Goal: Task Accomplishment & Management: Use online tool/utility

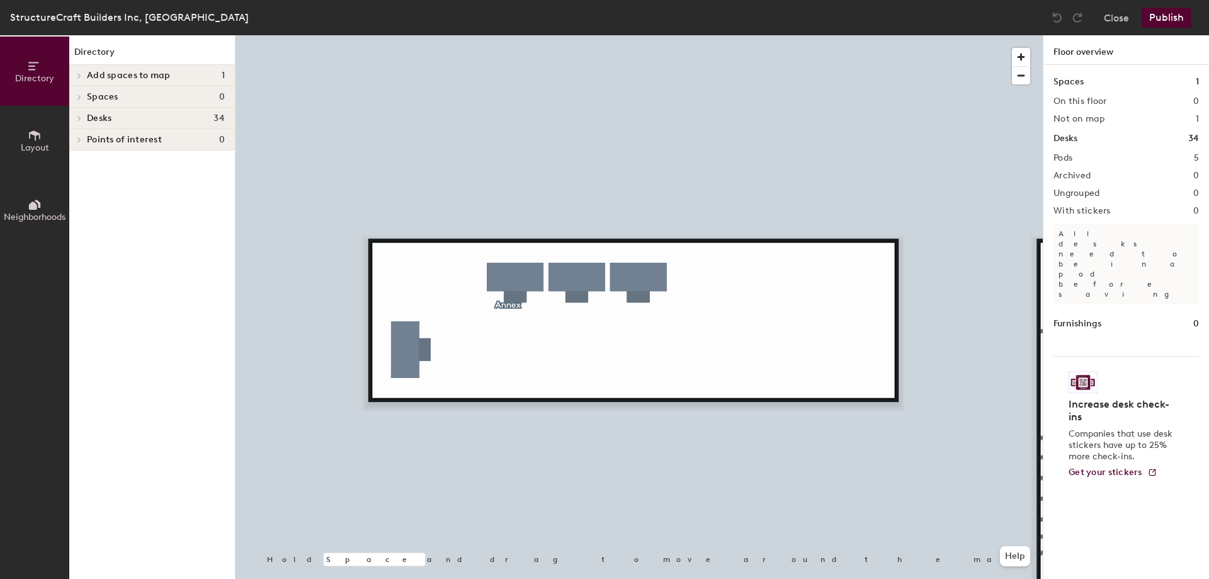
click at [35, 130] on icon at bounding box center [35, 135] width 14 height 14
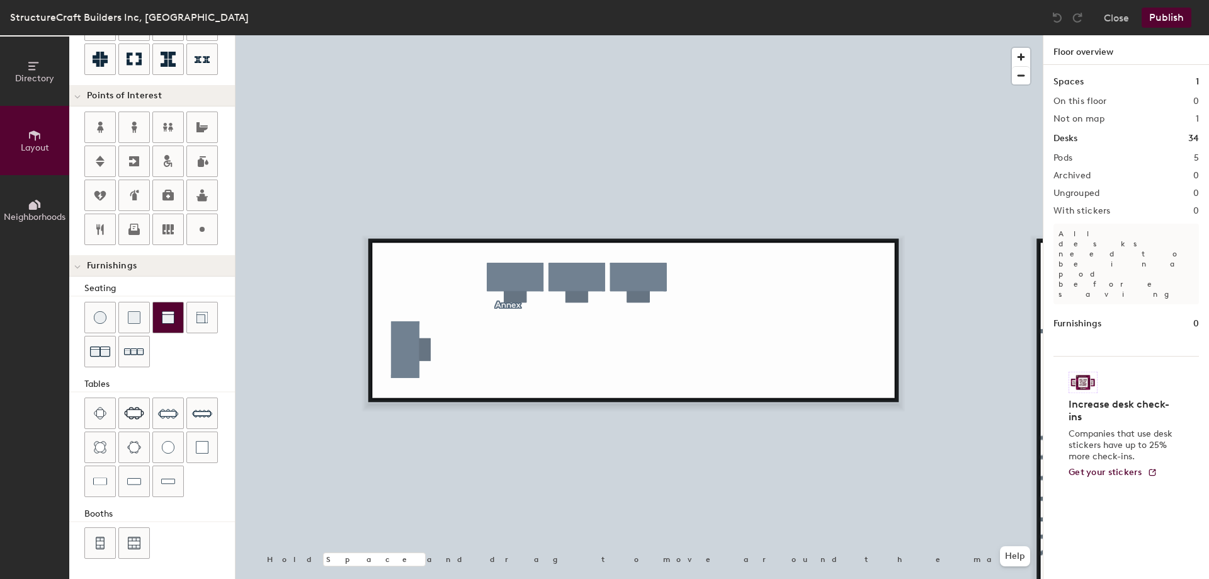
scroll to position [28, 0]
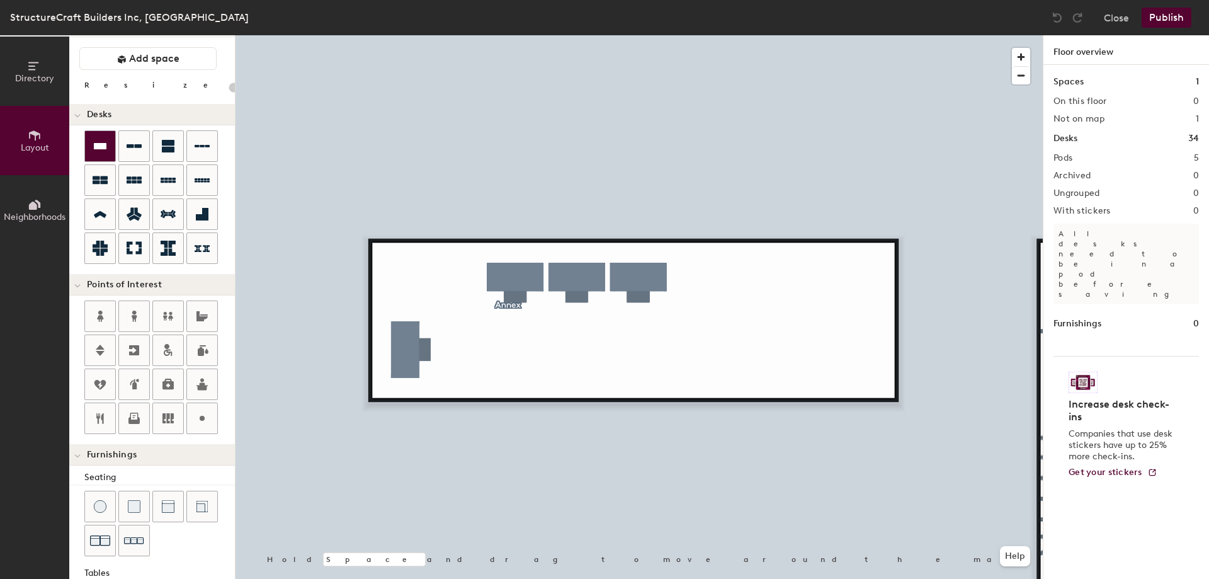
click at [90, 144] on div at bounding box center [100, 146] width 30 height 30
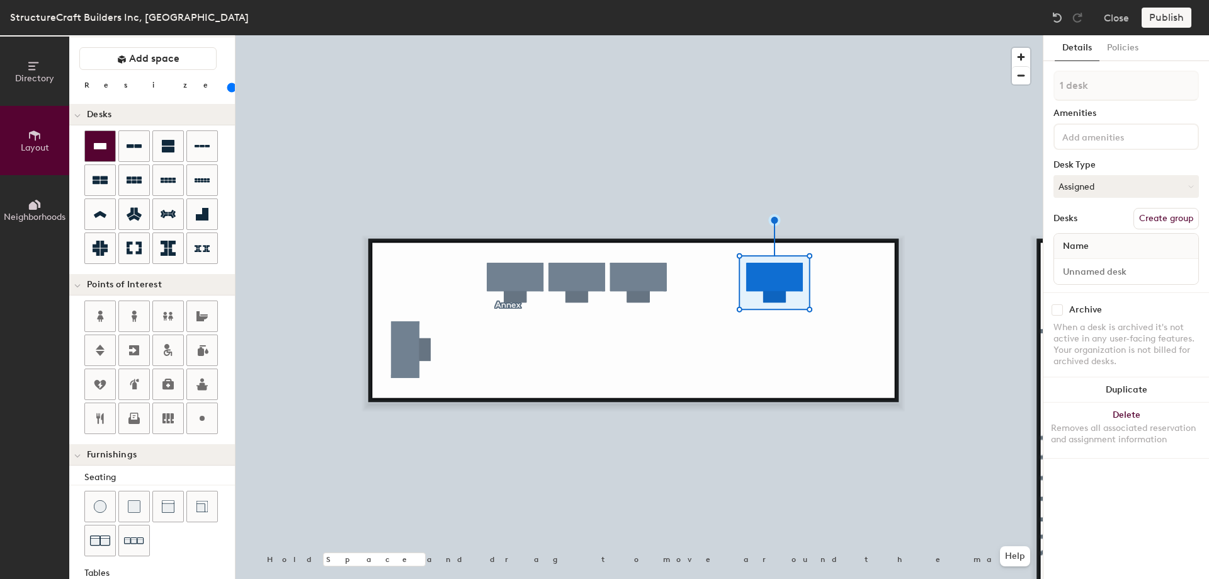
click at [94, 153] on icon at bounding box center [100, 146] width 15 height 15
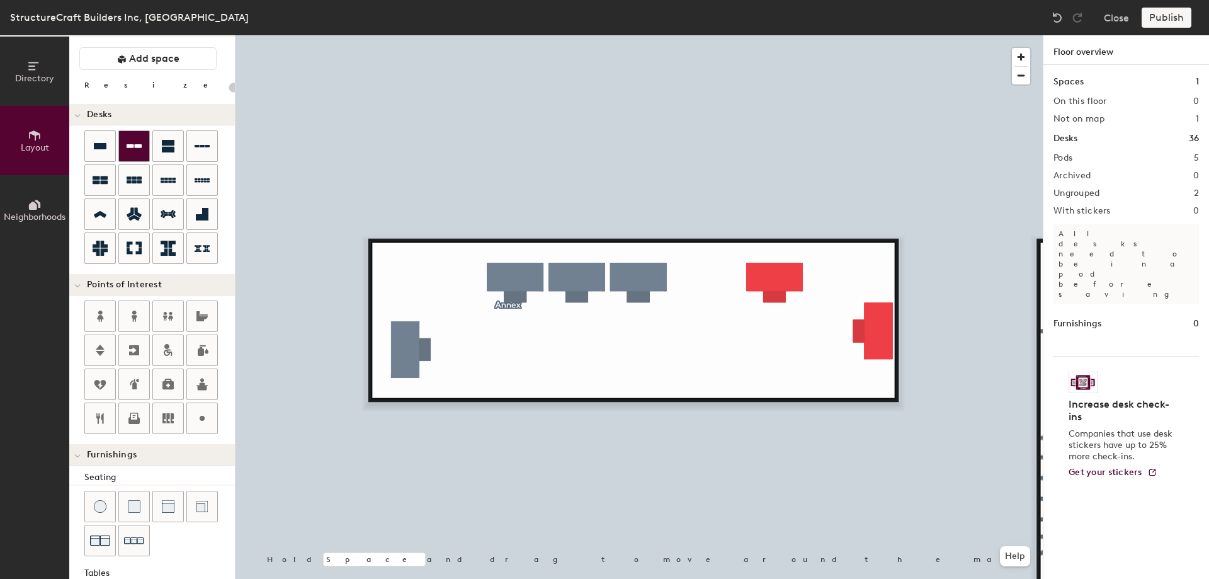
click at [110, 138] on div at bounding box center [100, 146] width 30 height 30
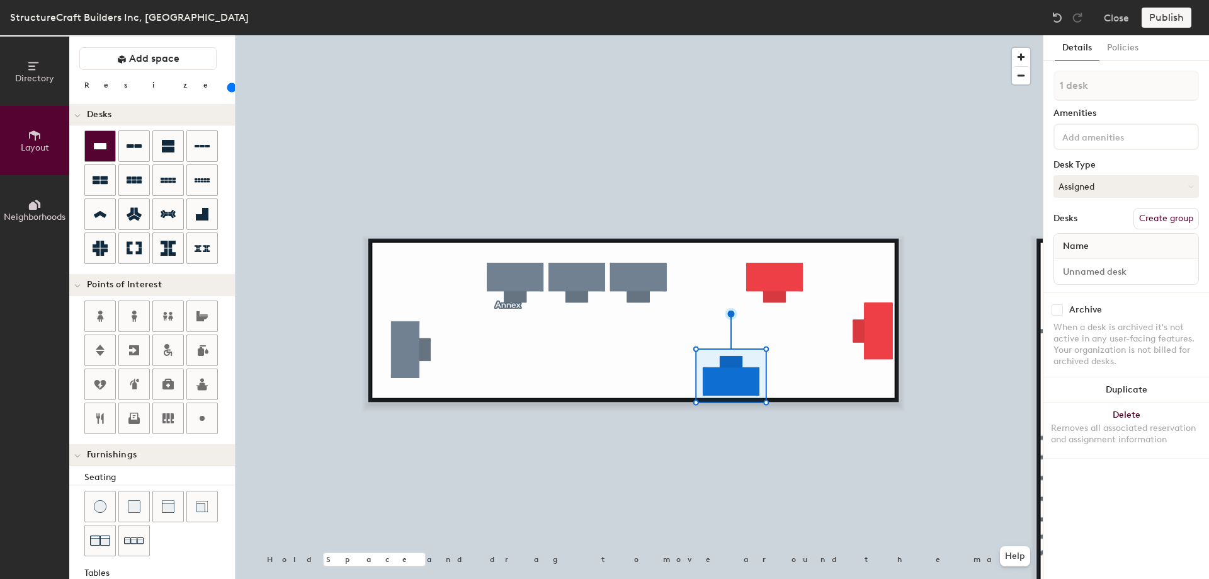
click at [98, 144] on icon at bounding box center [100, 146] width 13 height 6
click at [1114, 193] on button "Assigned" at bounding box center [1125, 186] width 145 height 23
click at [1090, 266] on div "Hoteled" at bounding box center [1117, 263] width 126 height 19
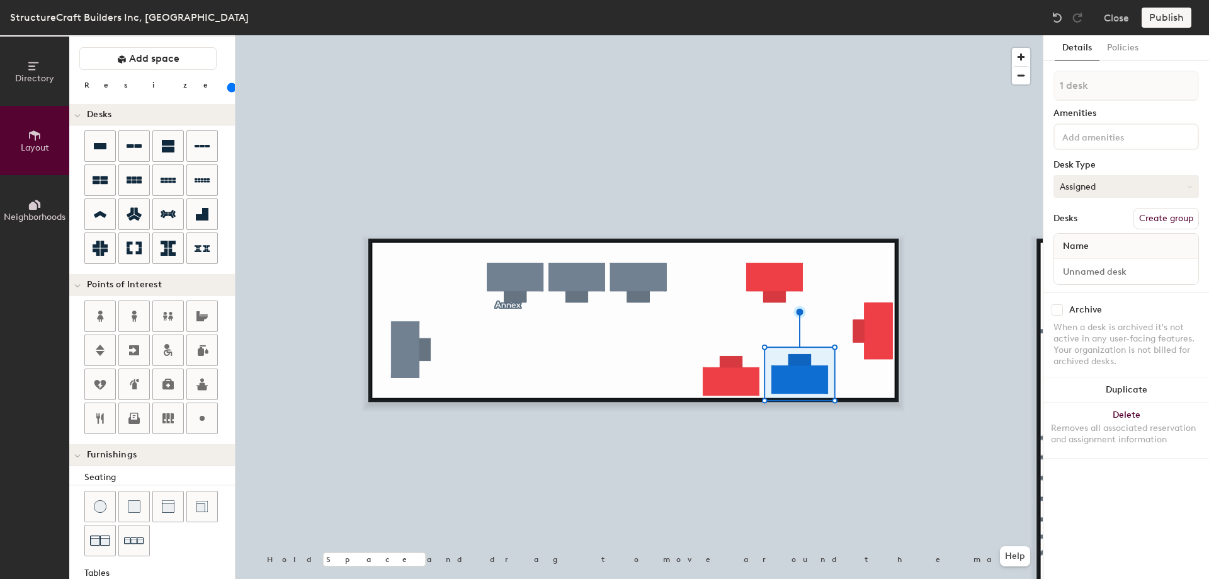
click at [1137, 191] on button "Assigned" at bounding box center [1125, 186] width 145 height 23
click at [1109, 258] on div "Hoteled" at bounding box center [1117, 263] width 126 height 19
click at [869, 35] on div at bounding box center [638, 35] width 807 height 0
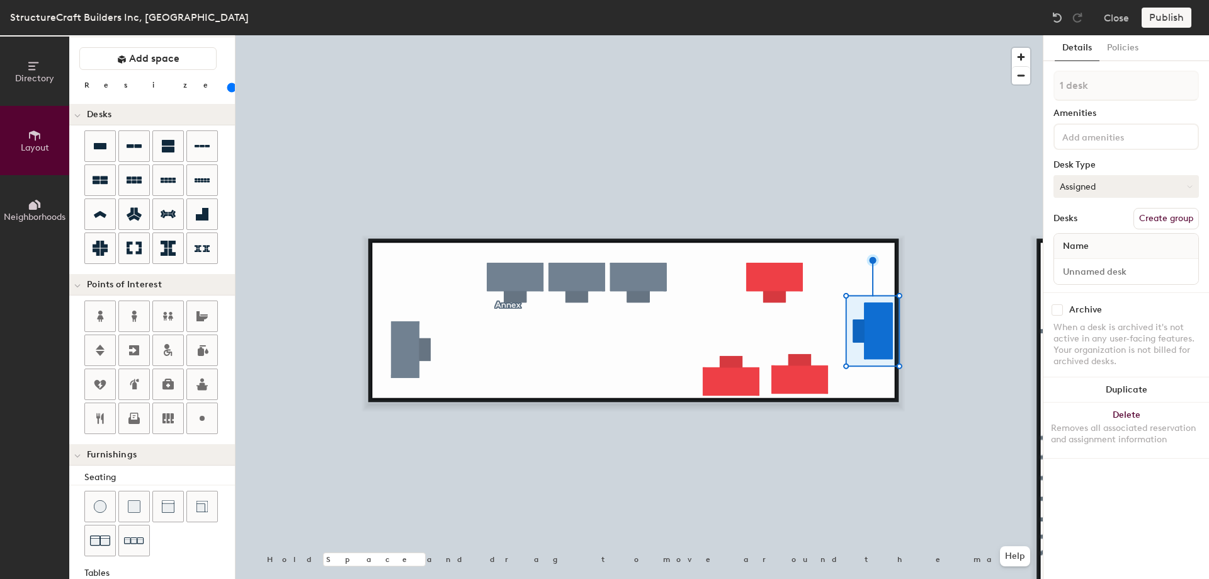
click at [1122, 182] on button "Assigned" at bounding box center [1125, 186] width 145 height 23
click at [1100, 261] on div "Hoteled" at bounding box center [1117, 263] width 126 height 19
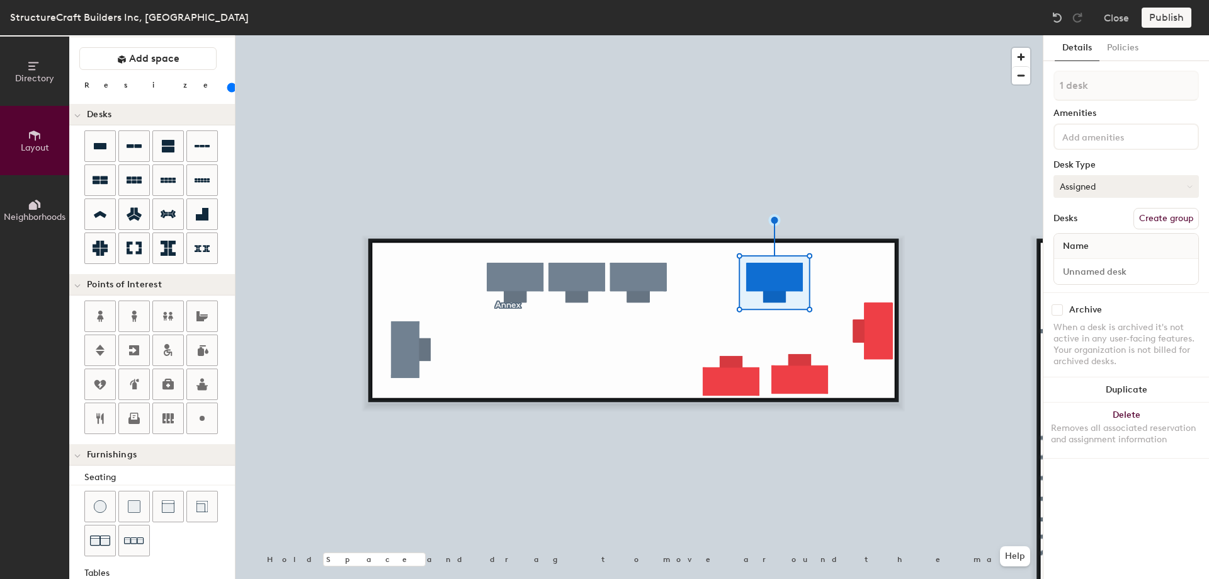
click at [1113, 185] on button "Assigned" at bounding box center [1125, 186] width 145 height 23
click at [1085, 264] on div "Hoteled" at bounding box center [1117, 263] width 126 height 19
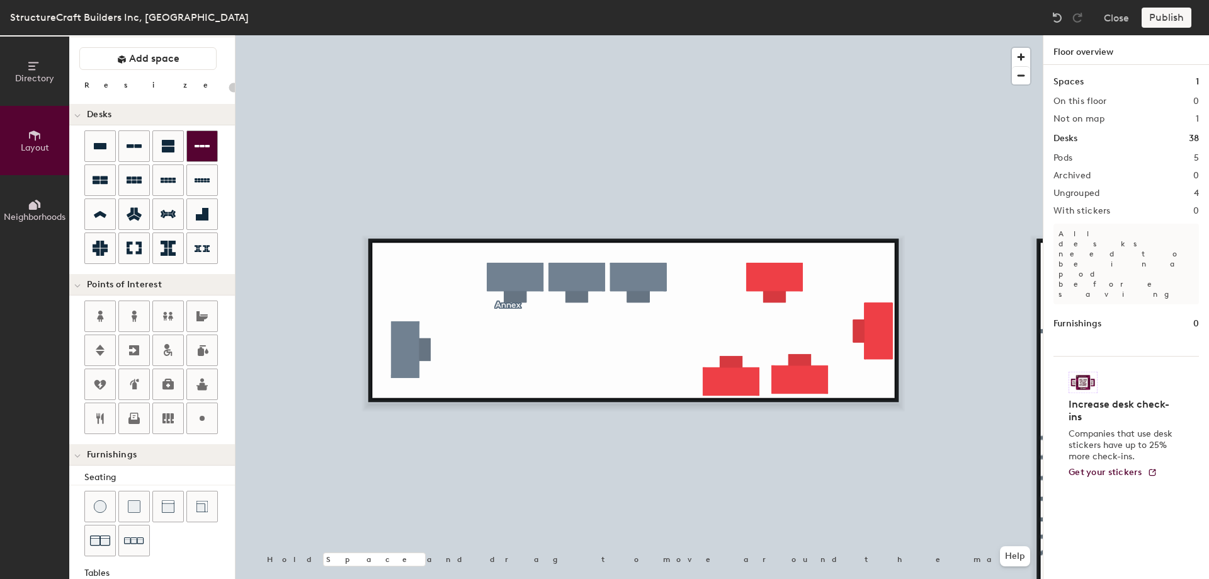
type input "20"
click at [1155, 15] on div "Publish" at bounding box center [1169, 18] width 57 height 20
click at [23, 63] on button "Directory" at bounding box center [34, 71] width 69 height 69
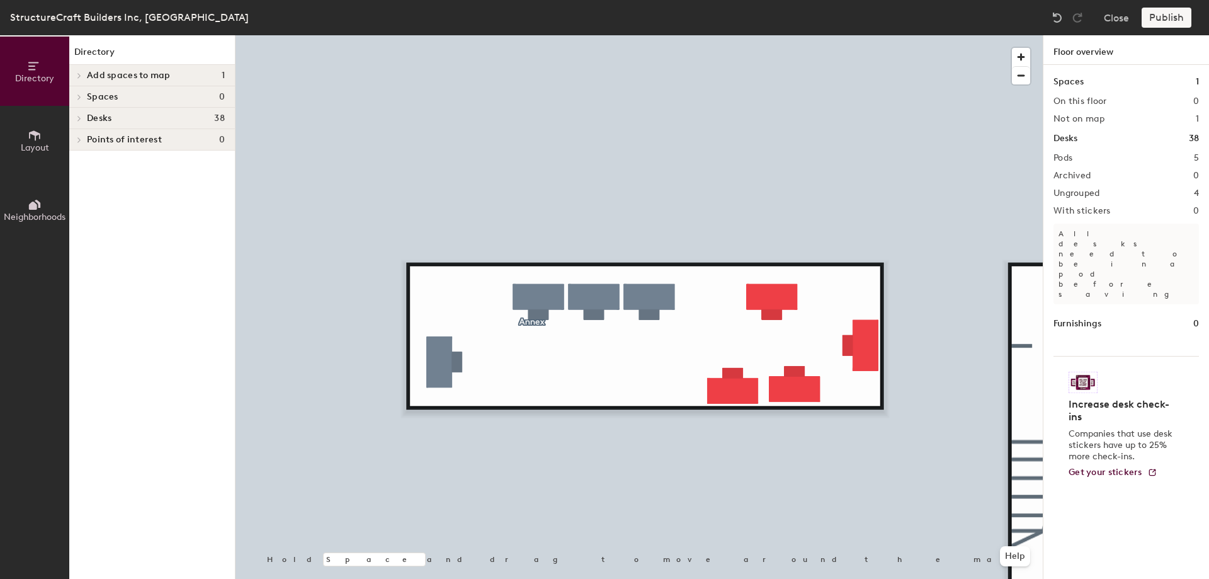
click at [1163, 14] on div "Publish" at bounding box center [1169, 18] width 57 height 20
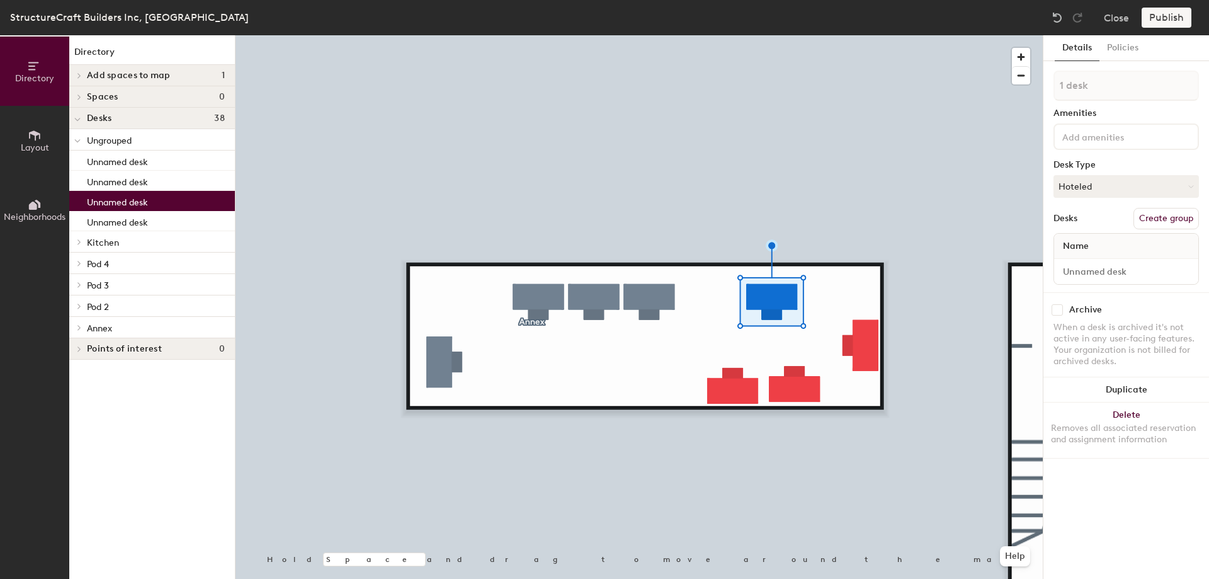
click at [137, 140] on p "Ungrouped" at bounding box center [156, 140] width 138 height 16
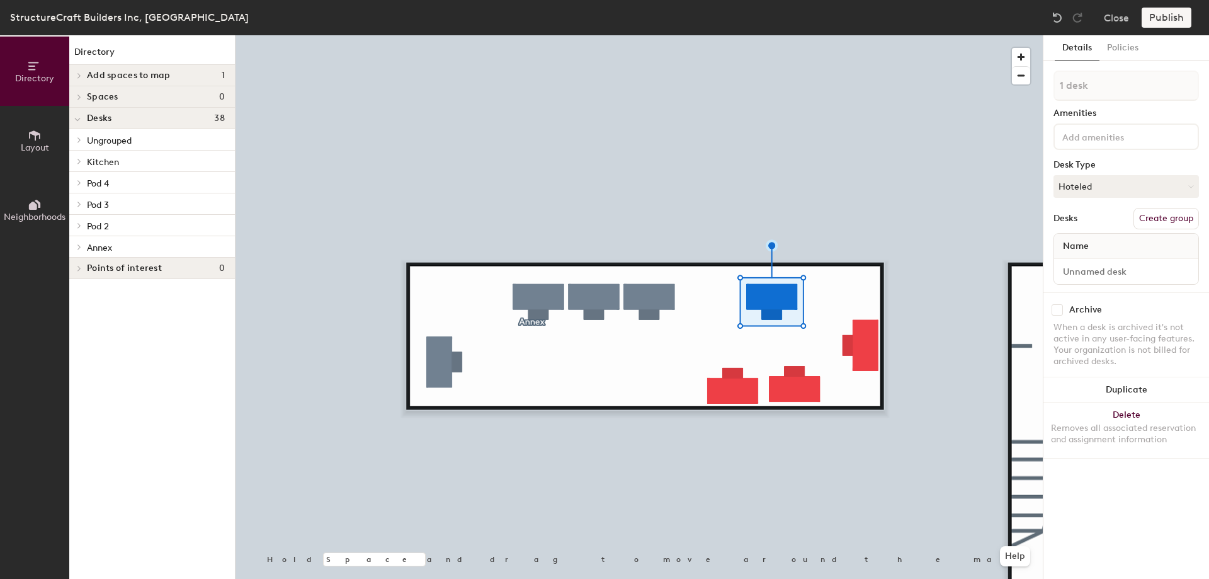
click at [1174, 218] on button "Create group" at bounding box center [1165, 218] width 65 height 21
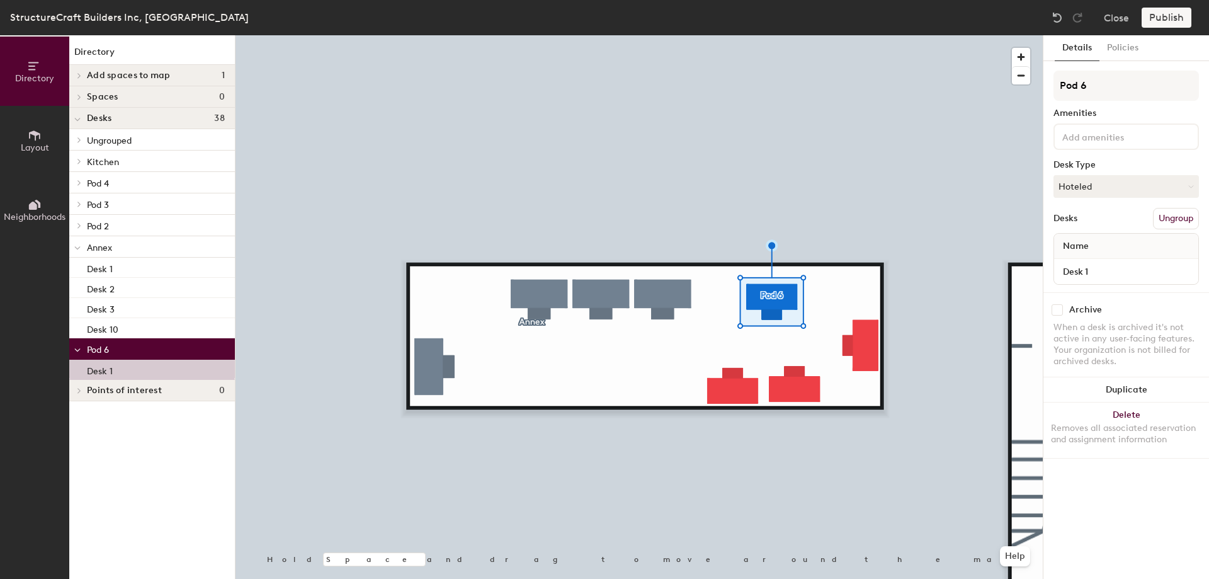
click at [1187, 217] on button "Ungroup" at bounding box center [1176, 218] width 46 height 21
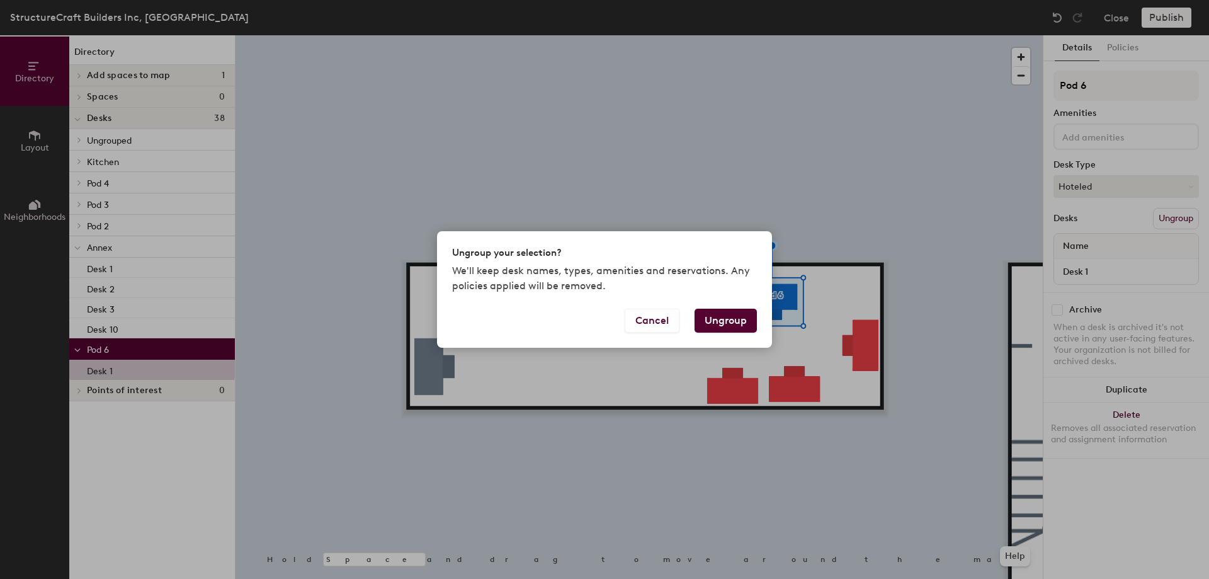
click at [713, 315] on button "Ungroup" at bounding box center [725, 321] width 62 height 24
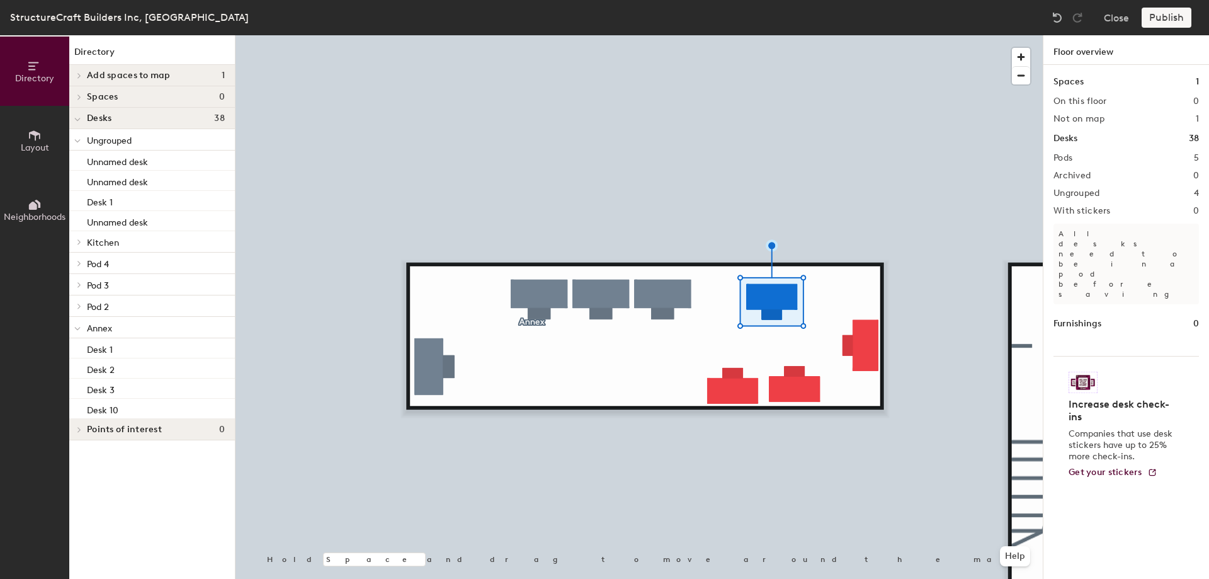
click at [1169, 16] on div "Publish" at bounding box center [1169, 18] width 57 height 20
click at [132, 142] on span "Ungrouped" at bounding box center [109, 140] width 45 height 11
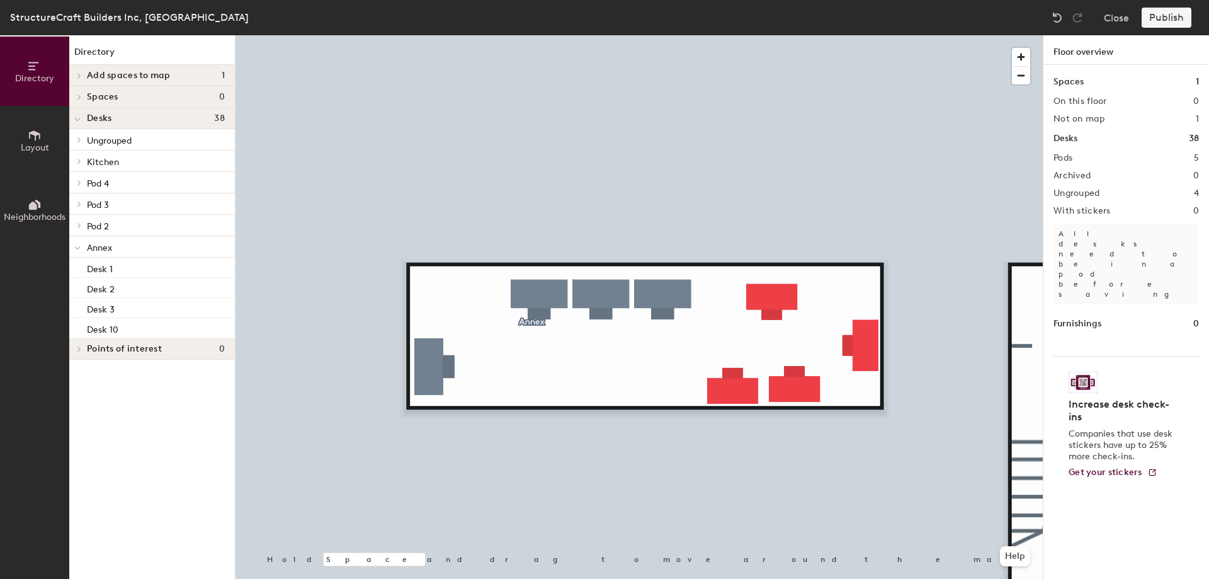
click at [132, 142] on span "Ungrouped" at bounding box center [109, 140] width 45 height 11
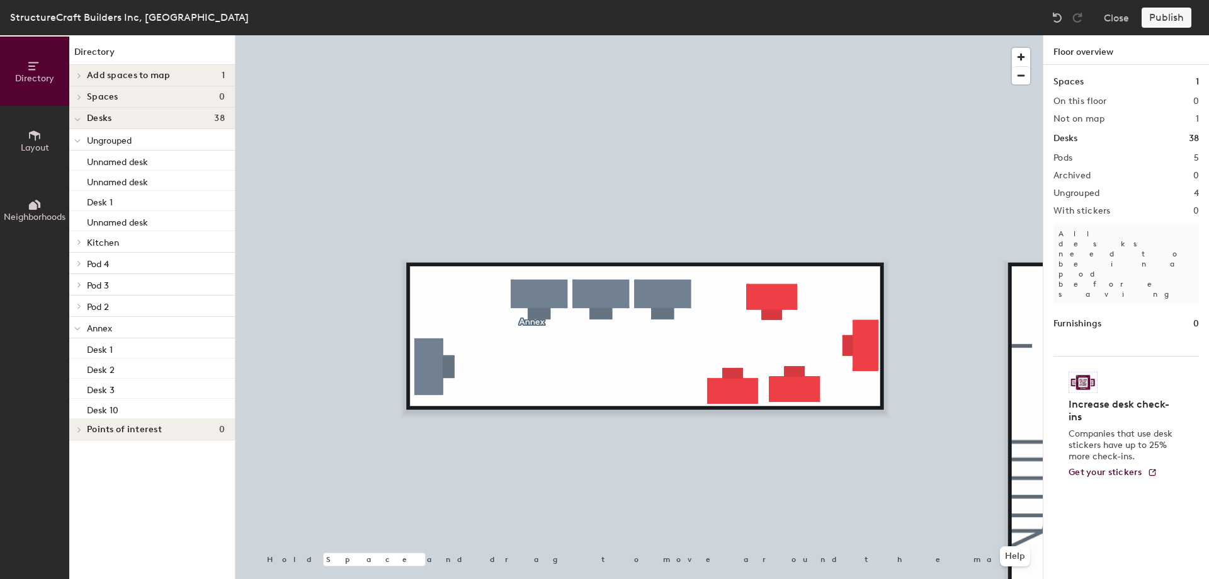
click at [1067, 159] on h2 "Pods" at bounding box center [1062, 158] width 19 height 10
click at [1108, 158] on div "Pods 5" at bounding box center [1125, 158] width 145 height 10
click at [36, 208] on icon at bounding box center [33, 205] width 8 height 8
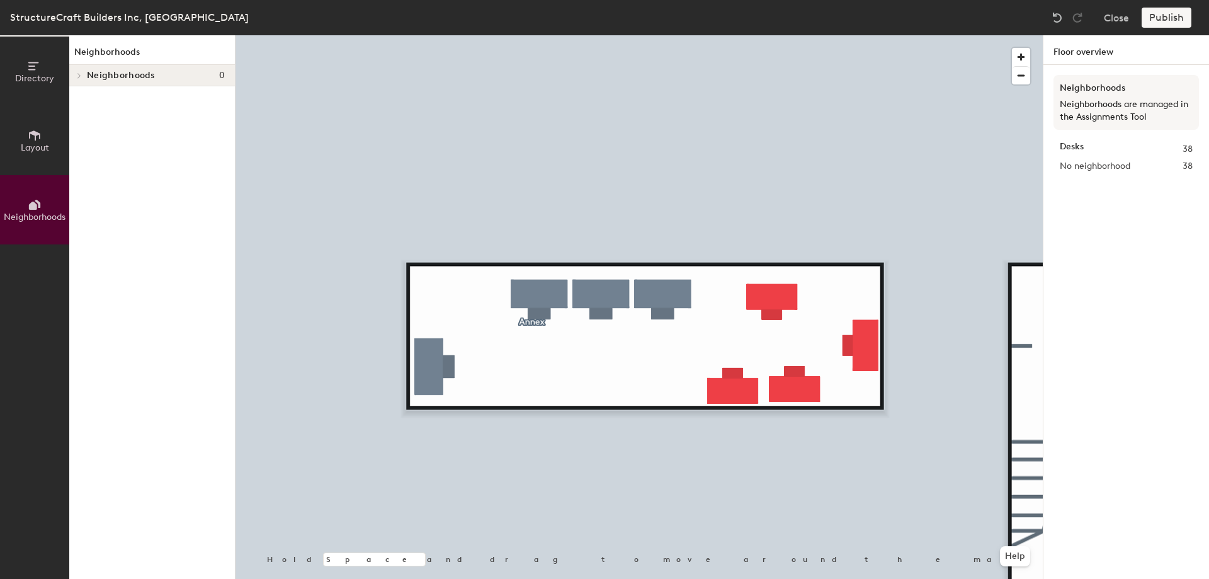
click at [49, 125] on button "Layout" at bounding box center [34, 140] width 69 height 69
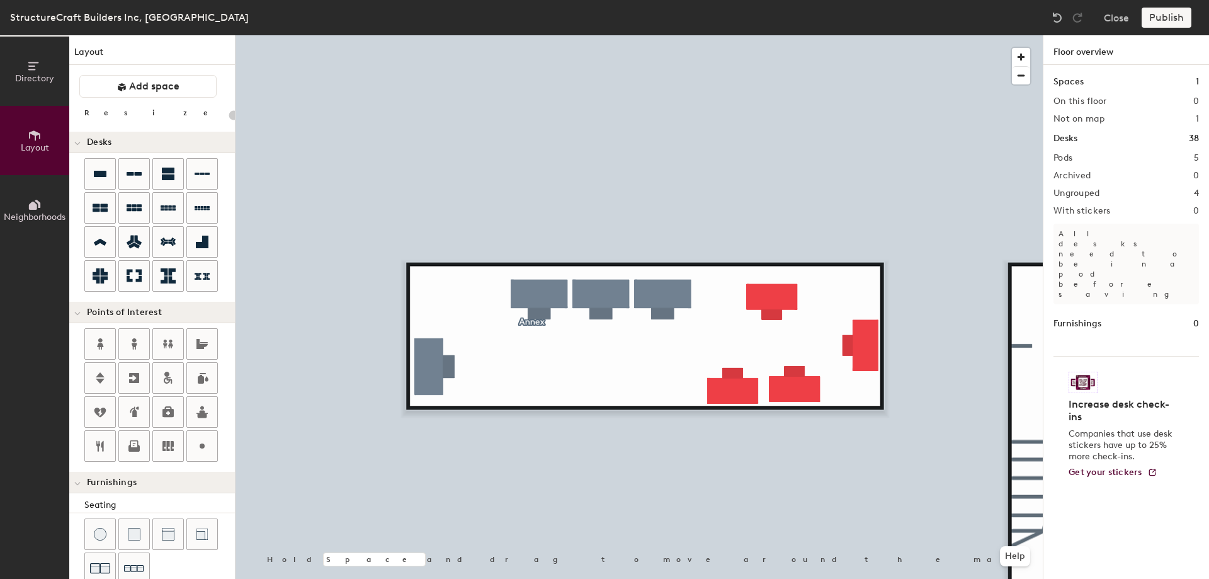
click at [47, 71] on button "Directory" at bounding box center [34, 71] width 69 height 69
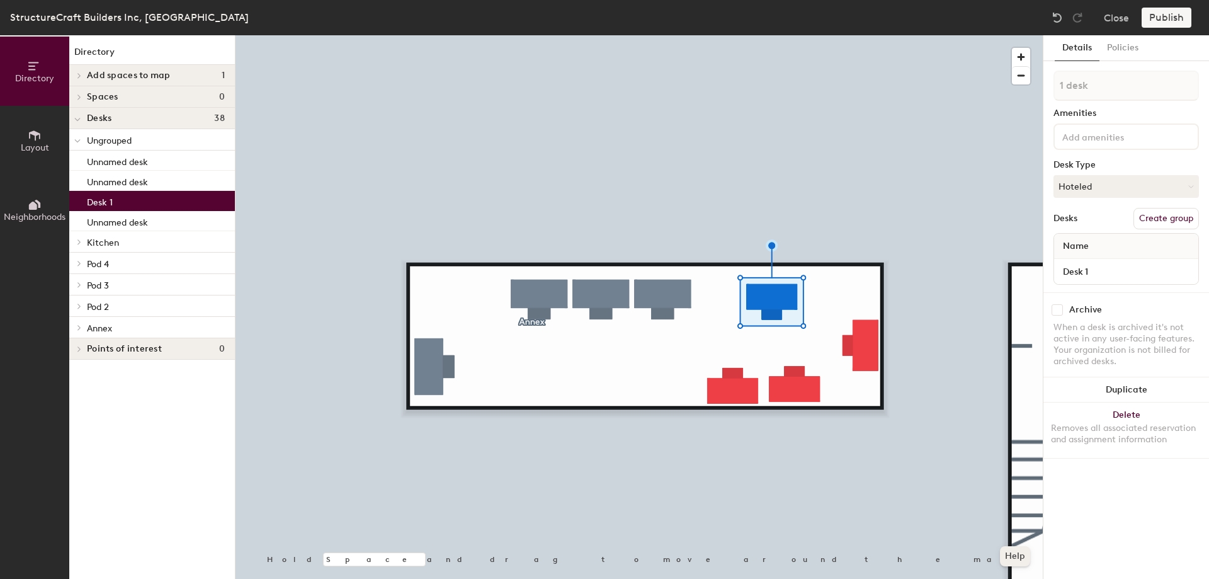
click at [1016, 558] on button "Help" at bounding box center [1015, 556] width 30 height 20
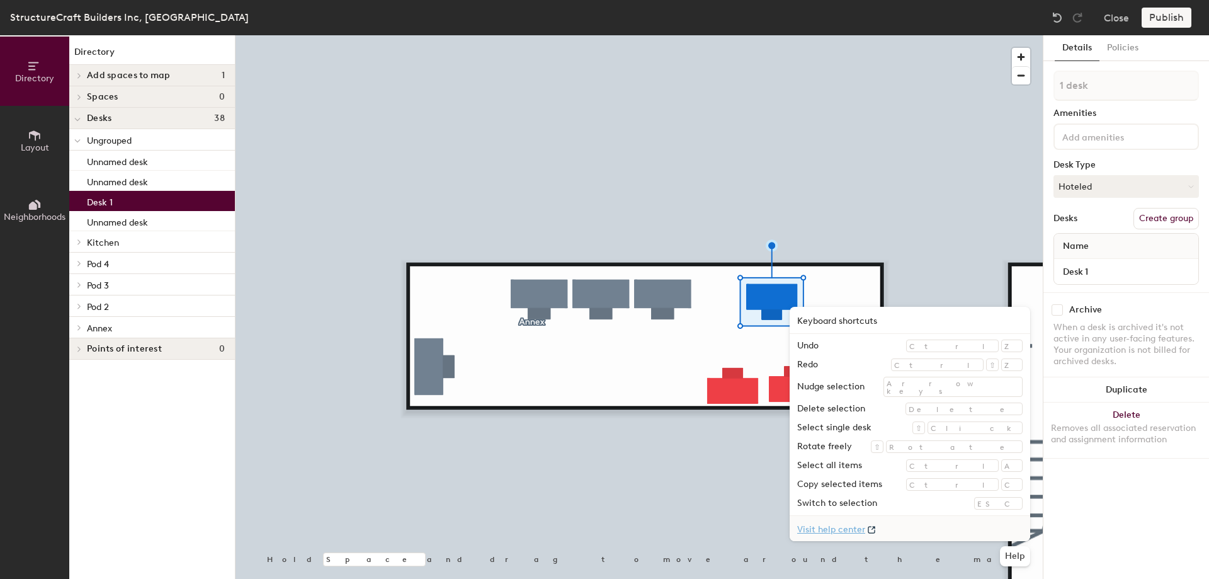
click at [923, 521] on link "Visit help center" at bounding box center [910, 528] width 241 height 25
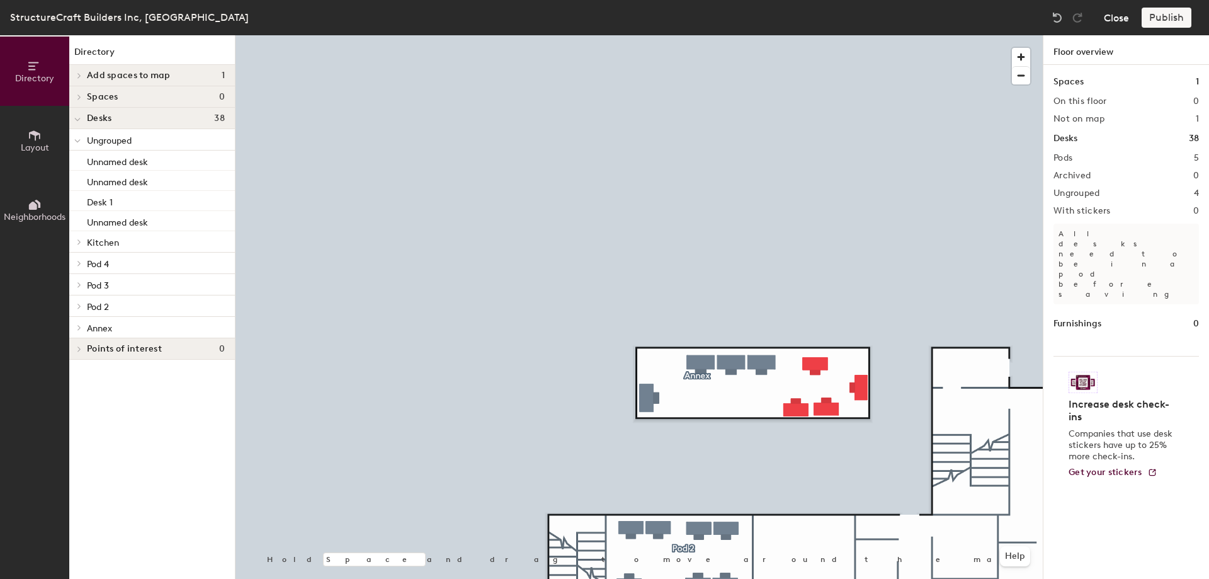
click at [1117, 13] on button "Close" at bounding box center [1116, 18] width 25 height 20
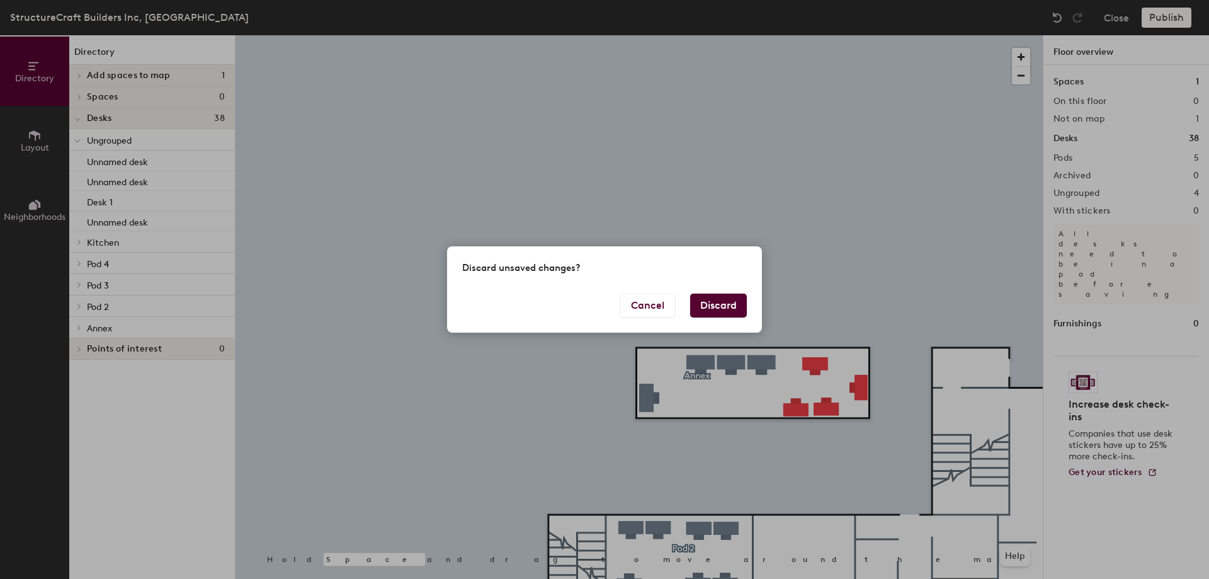
click at [715, 299] on button "Discard" at bounding box center [718, 305] width 57 height 24
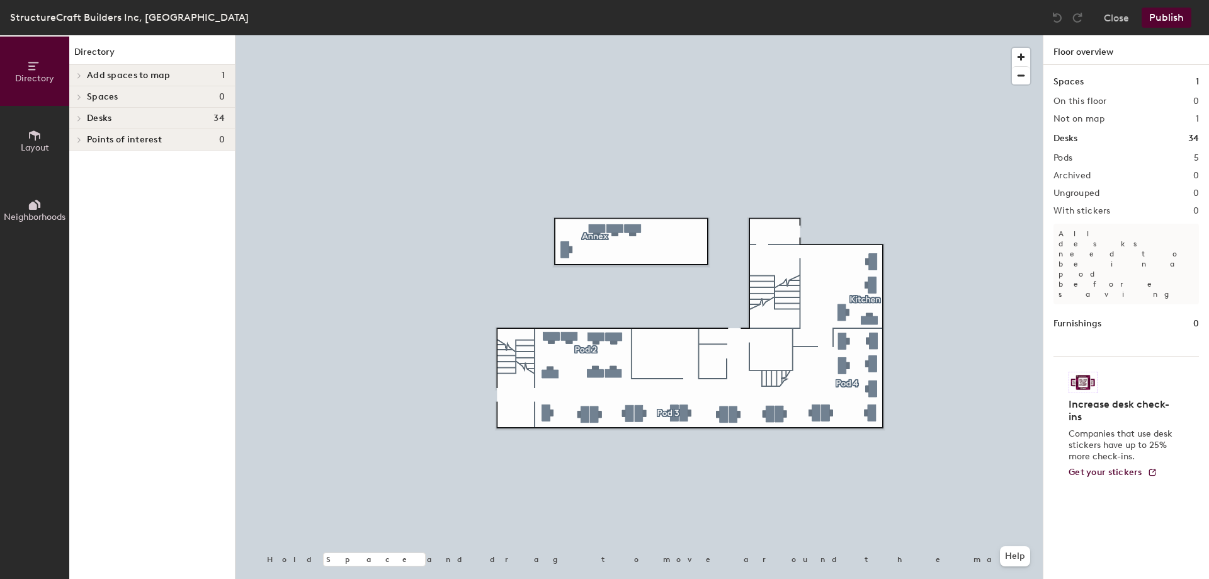
click at [79, 118] on icon at bounding box center [79, 118] width 5 height 6
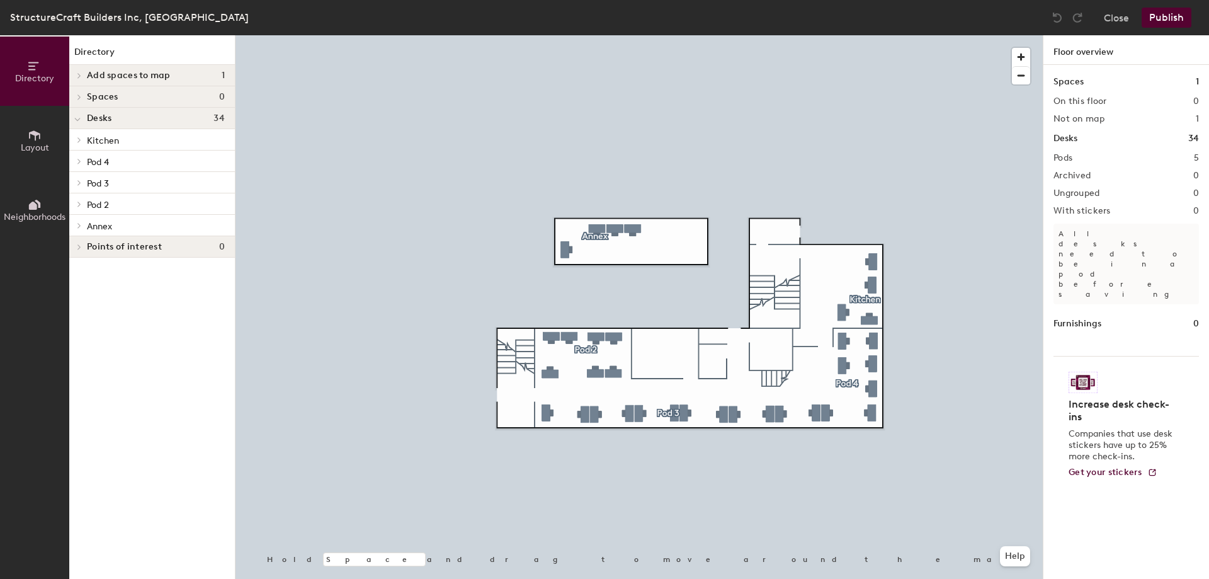
click at [108, 222] on span "Annex" at bounding box center [99, 226] width 25 height 11
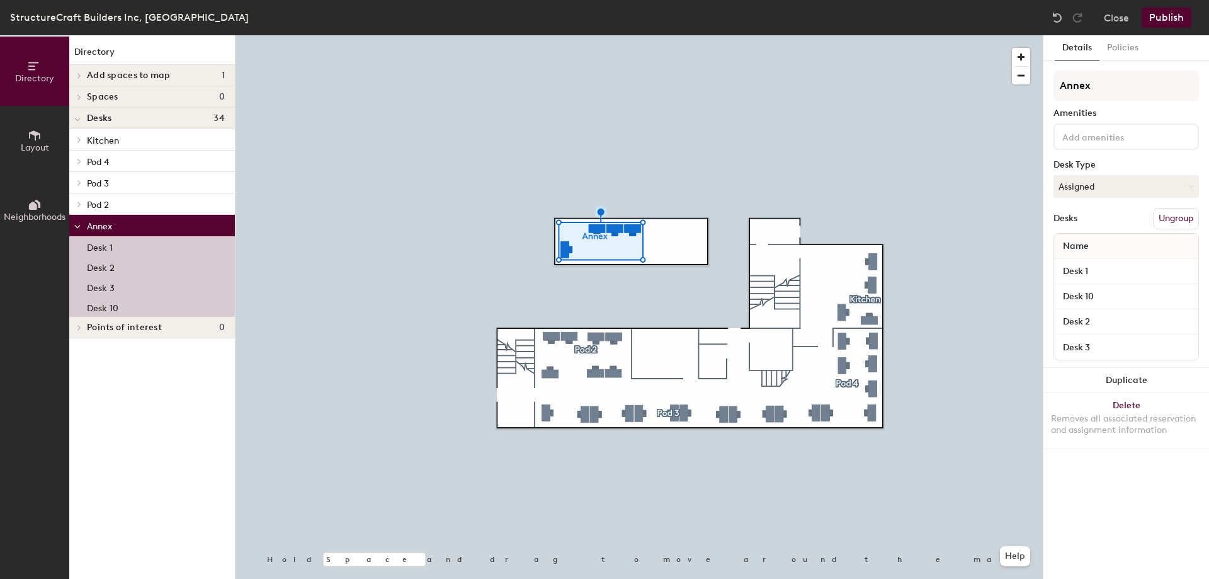
click at [37, 125] on button "Layout" at bounding box center [34, 140] width 69 height 69
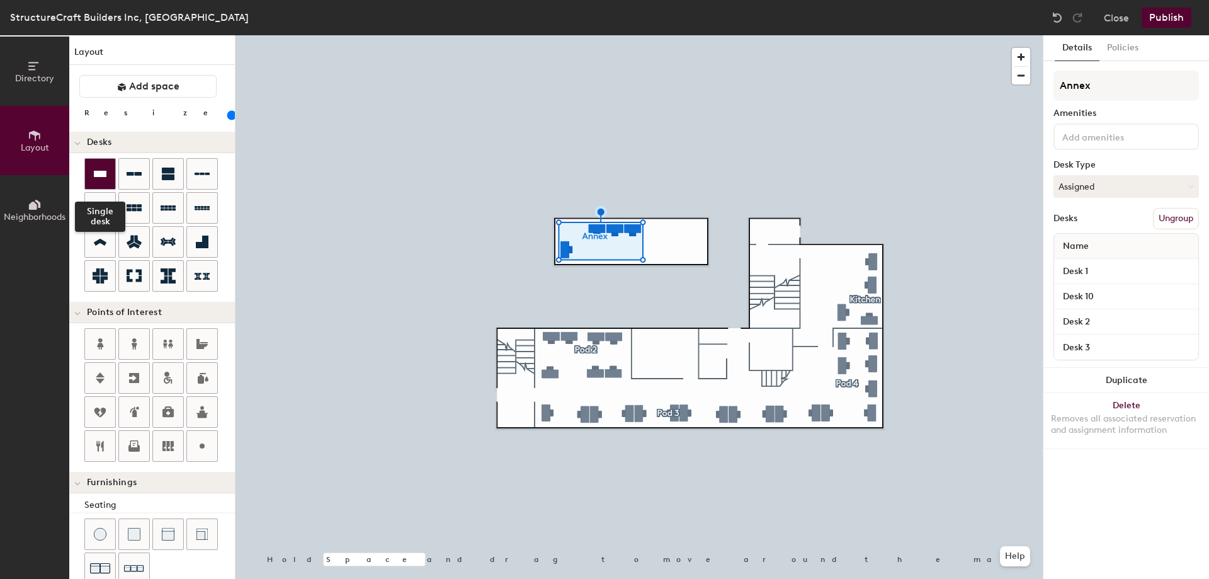
click at [93, 170] on icon at bounding box center [100, 173] width 15 height 15
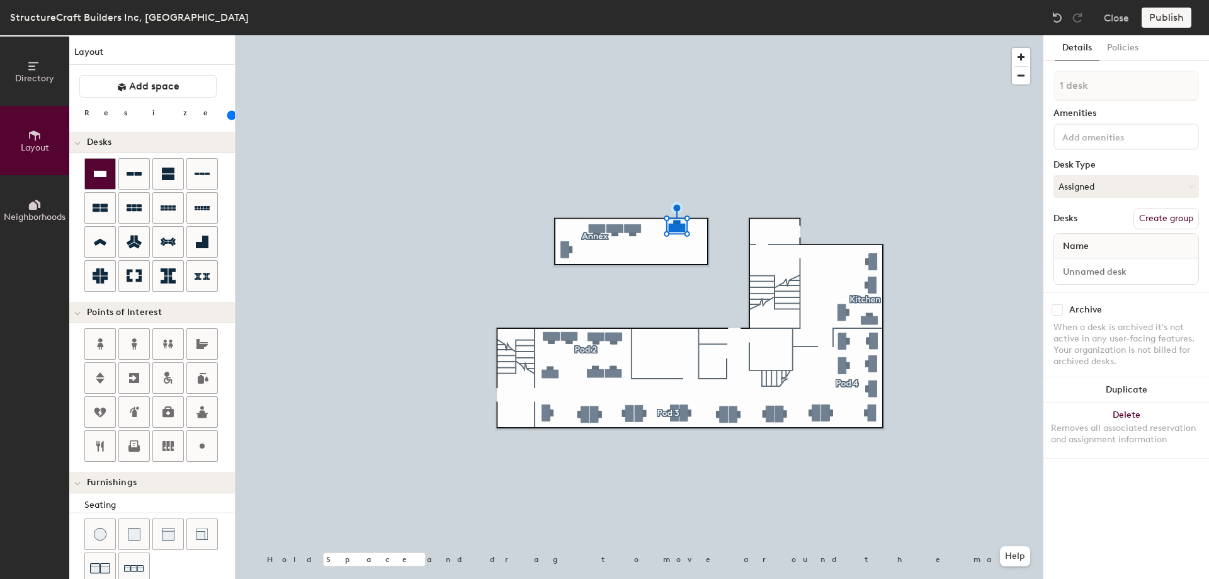
click at [108, 178] on div at bounding box center [100, 174] width 30 height 30
click at [100, 170] on icon at bounding box center [100, 173] width 15 height 15
click at [118, 161] on div at bounding box center [159, 226] width 150 height 136
click at [110, 161] on div at bounding box center [100, 174] width 30 height 30
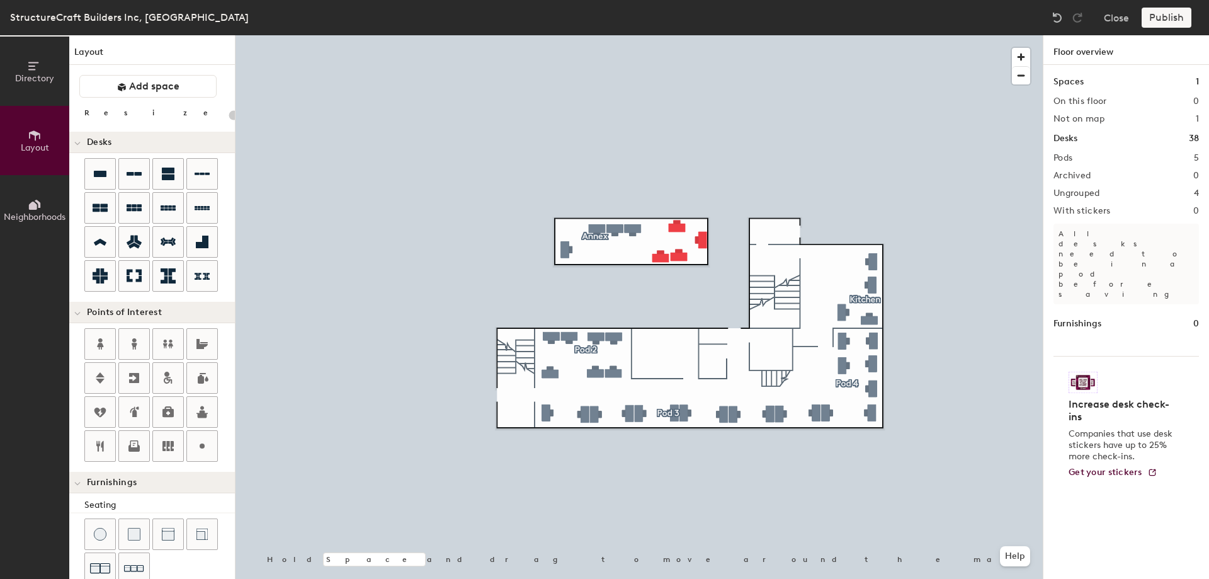
type input "140"
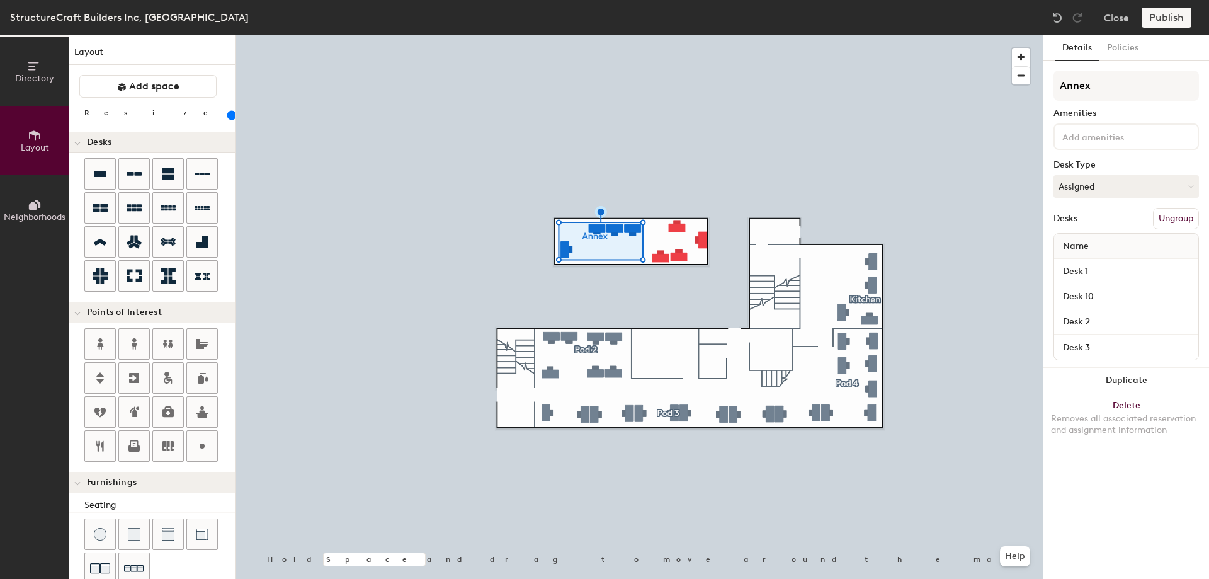
click at [57, 84] on button "Directory" at bounding box center [34, 71] width 69 height 69
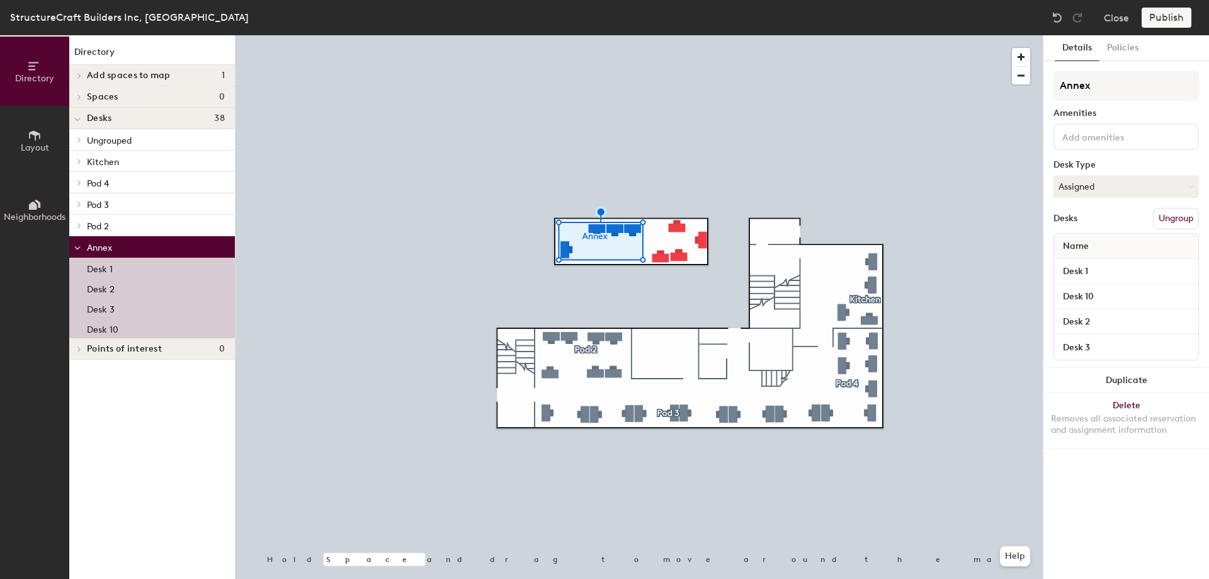
click at [88, 240] on p "Annex" at bounding box center [156, 247] width 138 height 16
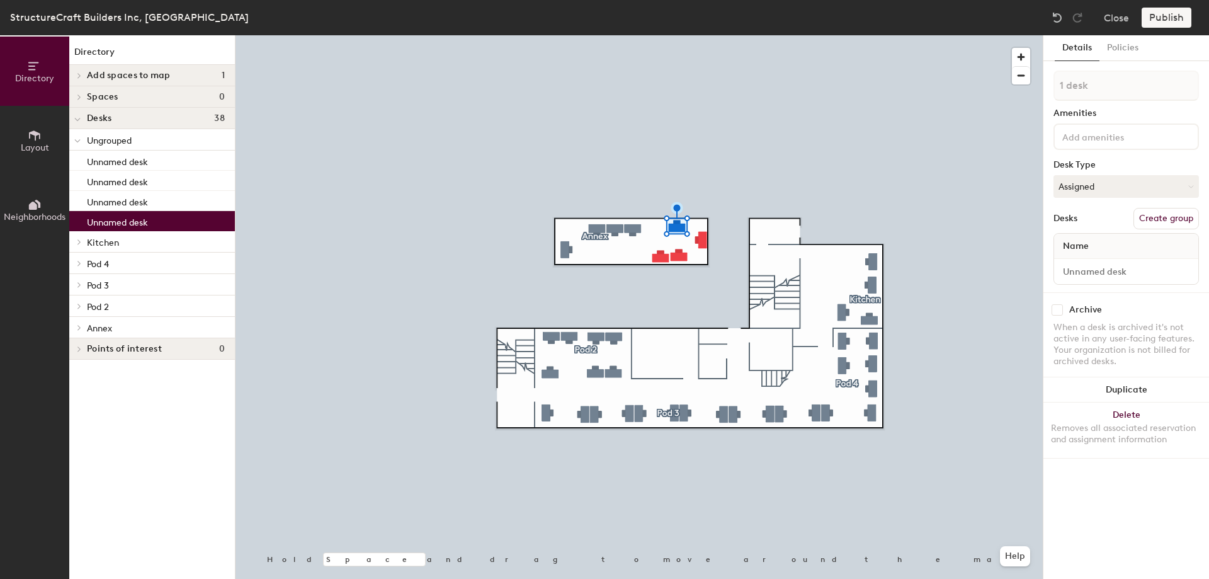
click at [587, 35] on div at bounding box center [638, 35] width 807 height 0
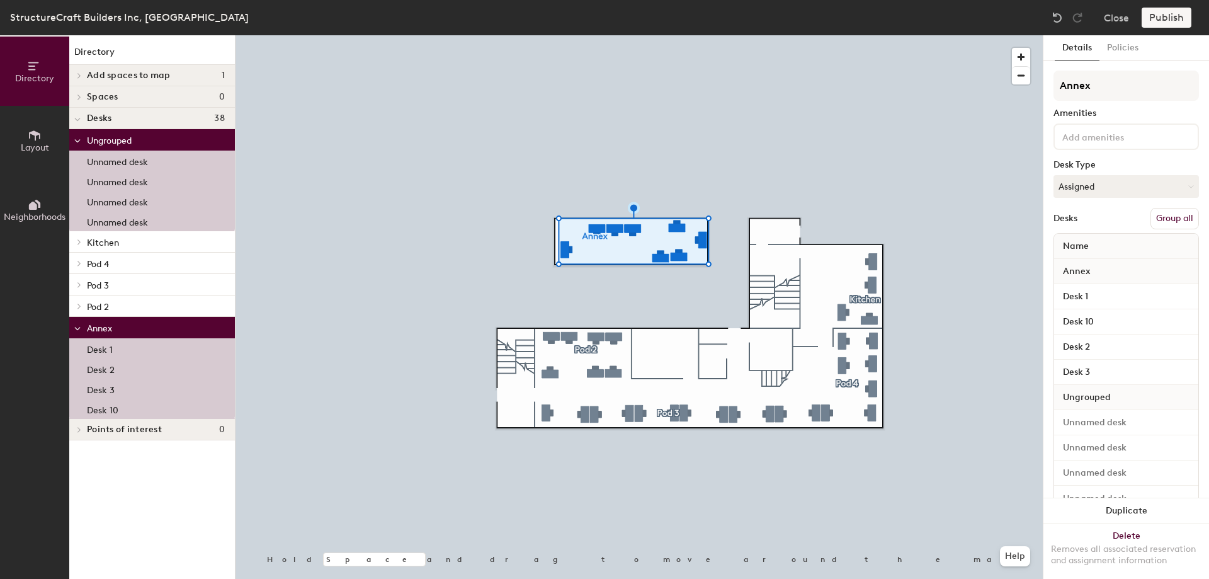
click at [1170, 224] on button "Group all" at bounding box center [1174, 218] width 48 height 21
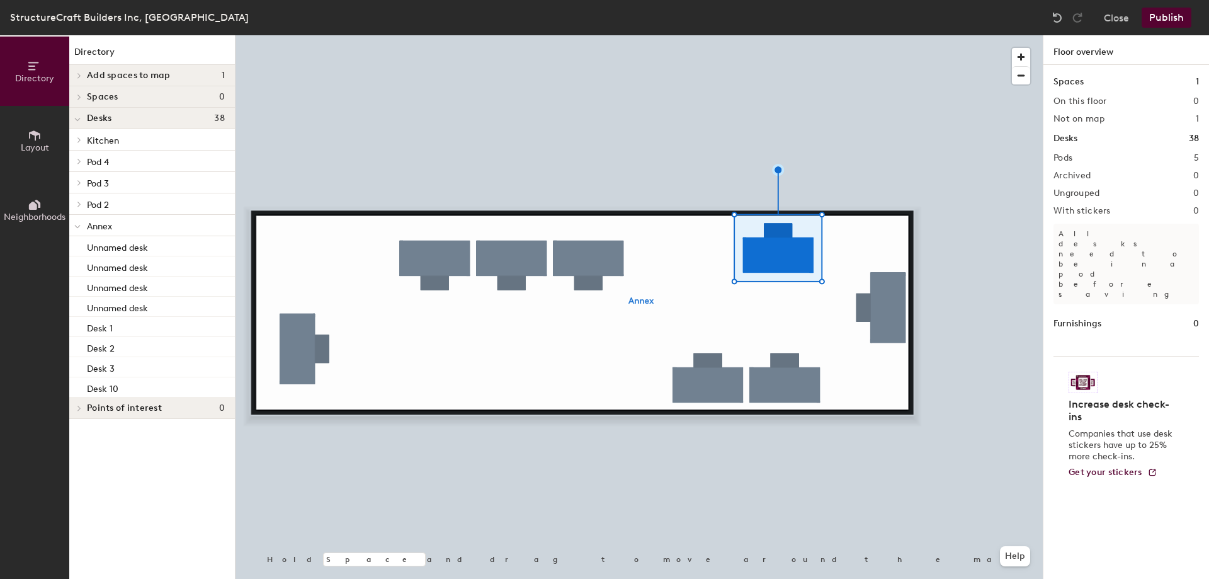
click at [779, 35] on div at bounding box center [638, 35] width 807 height 0
click at [777, 35] on div at bounding box center [638, 35] width 807 height 0
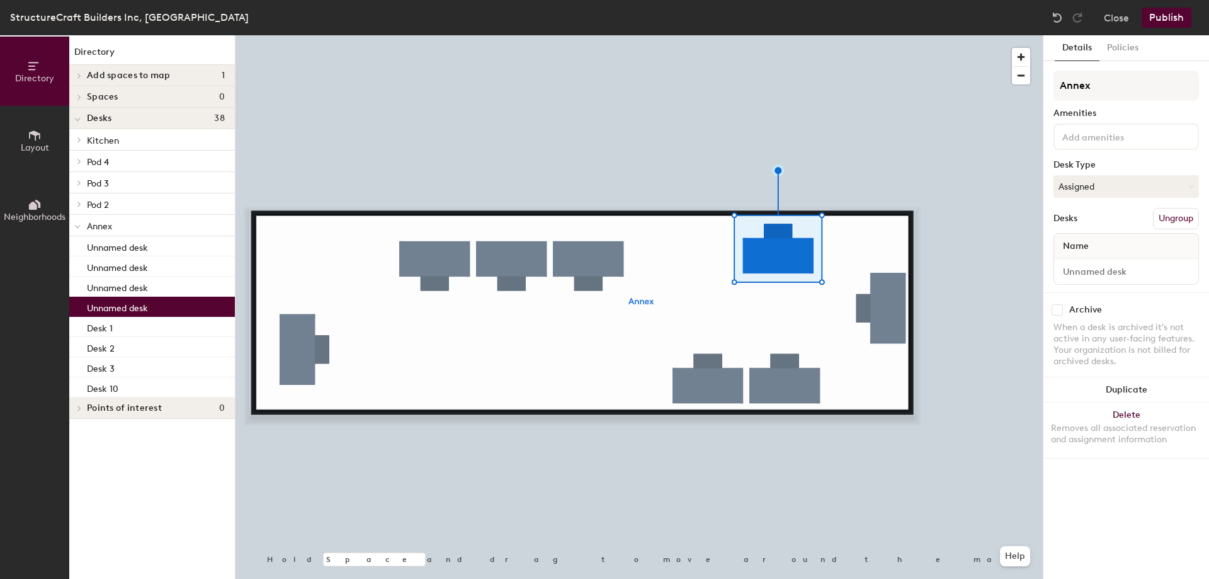
click at [839, 35] on div at bounding box center [638, 35] width 807 height 0
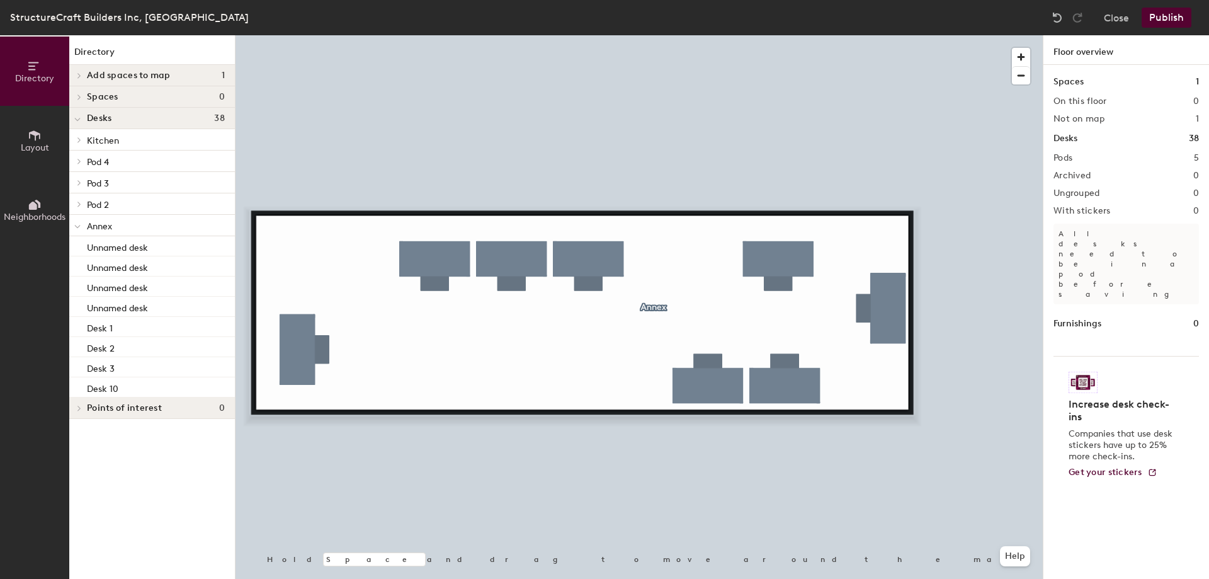
click at [1160, 10] on button "Publish" at bounding box center [1166, 18] width 50 height 20
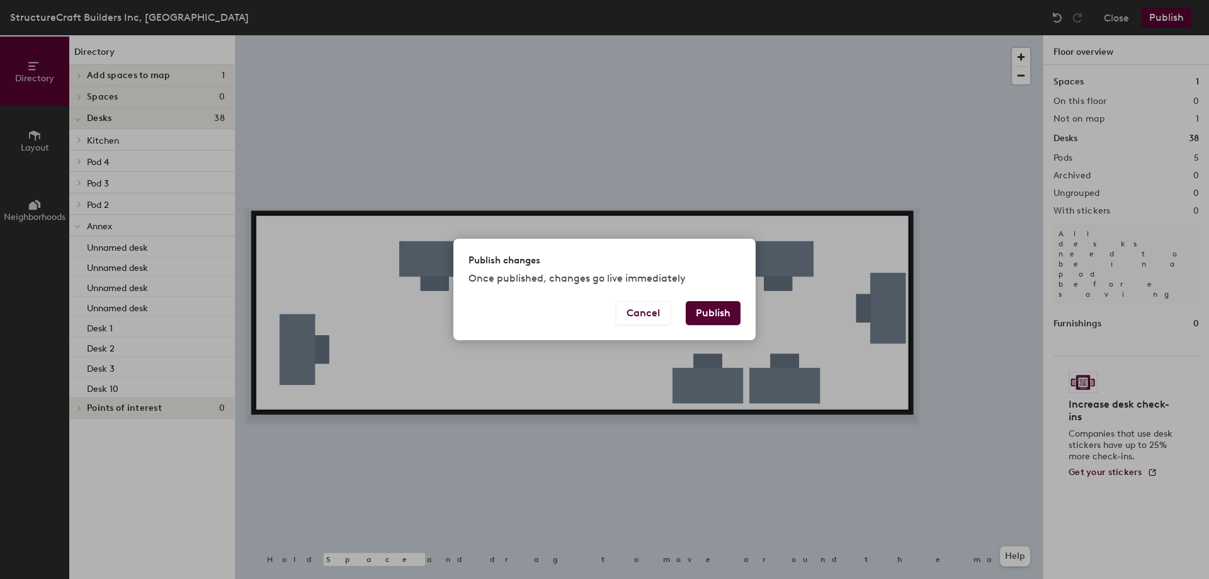
click at [713, 315] on button "Publish" at bounding box center [713, 313] width 55 height 24
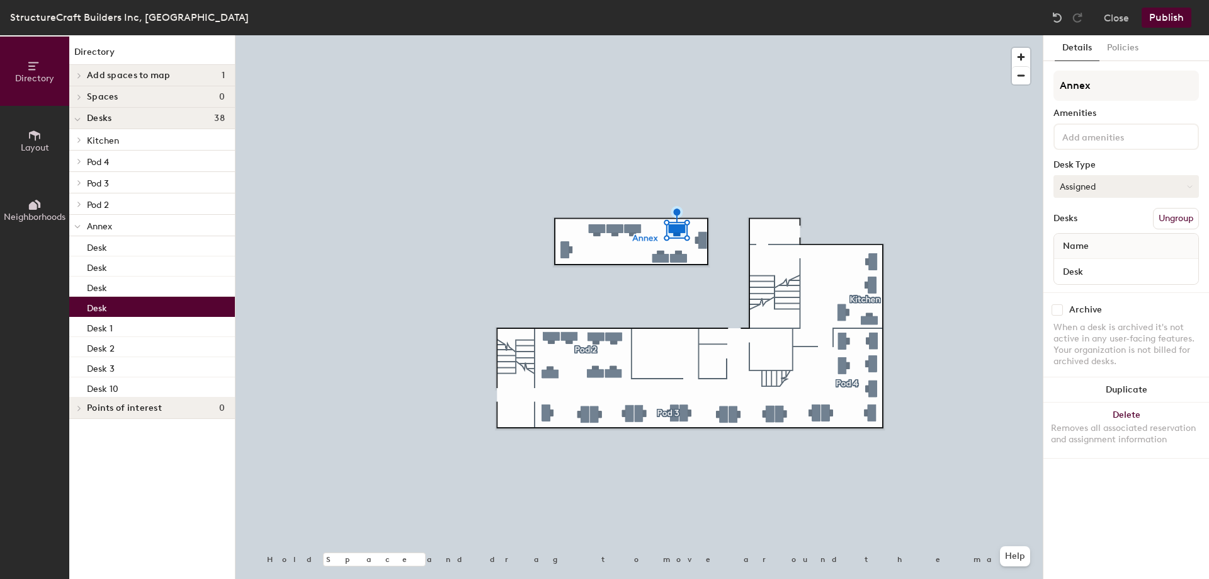
click at [1090, 184] on button "Assigned" at bounding box center [1125, 186] width 145 height 23
click at [1085, 256] on div "Hoteled" at bounding box center [1117, 263] width 126 height 19
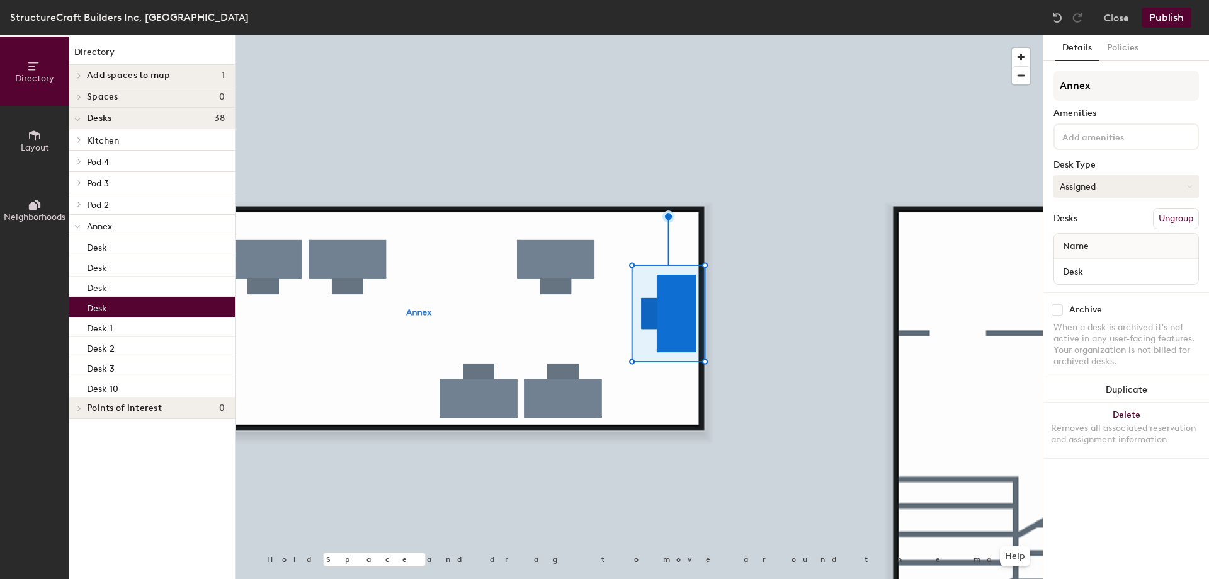
click at [1113, 193] on button "Assigned" at bounding box center [1125, 186] width 145 height 23
click at [1090, 264] on div "Hoteled" at bounding box center [1117, 263] width 126 height 19
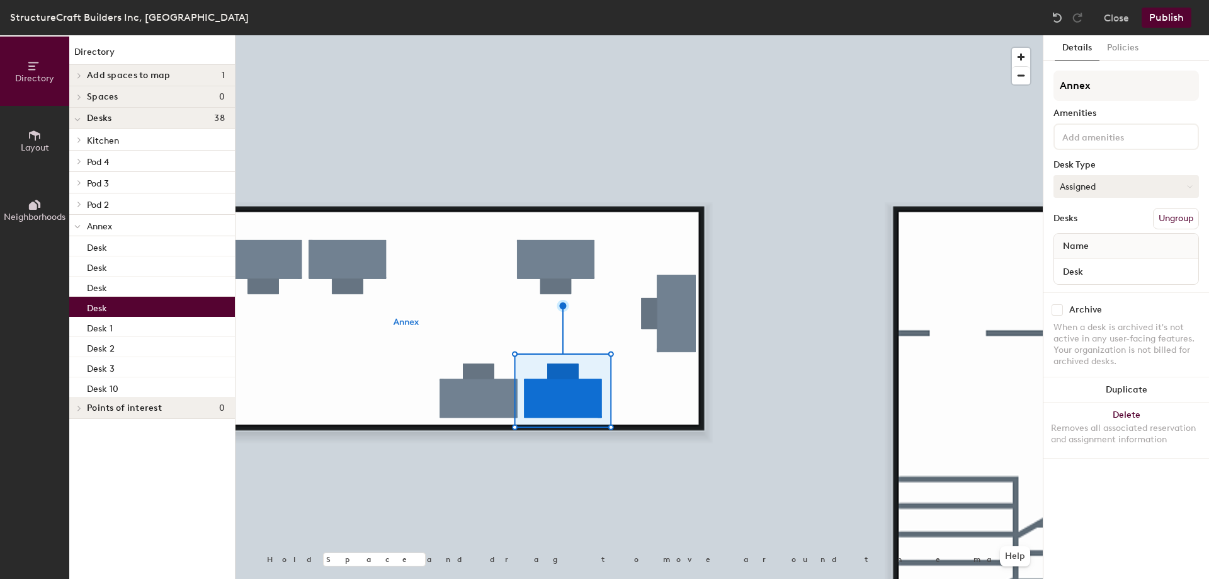
click at [1058, 190] on button "Assigned" at bounding box center [1125, 186] width 145 height 23
click at [1083, 263] on div "Hoteled" at bounding box center [1117, 263] width 126 height 19
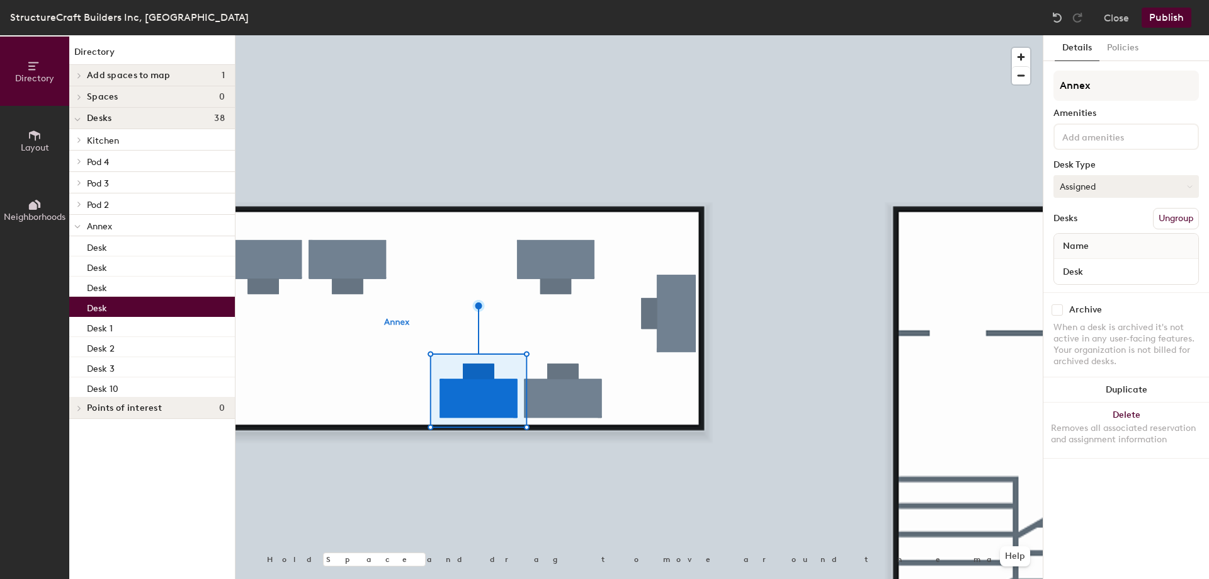
click at [1086, 180] on button "Assigned" at bounding box center [1125, 186] width 145 height 23
click at [1087, 258] on div "Hoteled" at bounding box center [1117, 263] width 126 height 19
click at [1181, 19] on button "Publish" at bounding box center [1166, 18] width 50 height 20
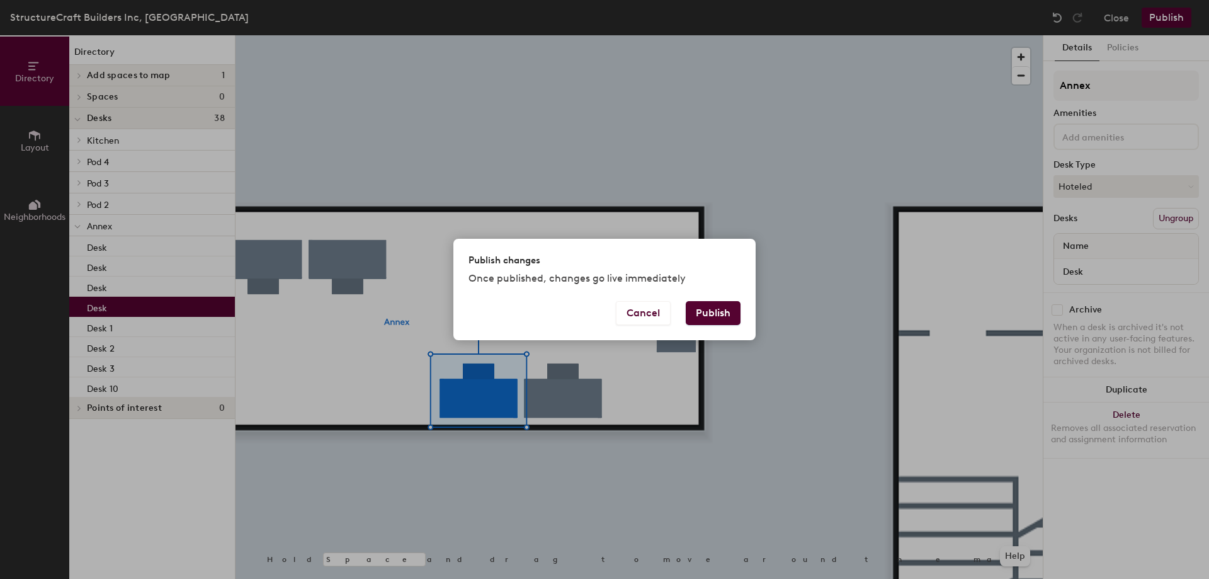
click at [713, 308] on button "Publish" at bounding box center [713, 313] width 55 height 24
